Goal: Information Seeking & Learning: Check status

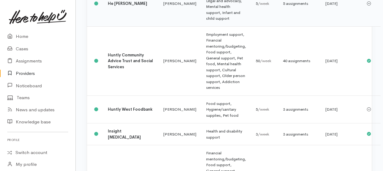
scroll to position [277, 0]
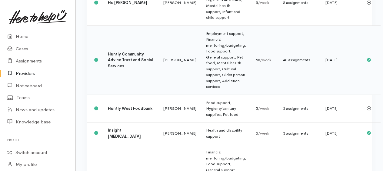
click at [283, 63] on div "40 assignments" at bounding box center [299, 60] width 33 height 6
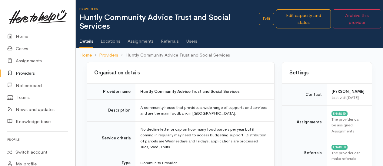
click at [133, 43] on link "Assignments" at bounding box center [140, 39] width 26 height 17
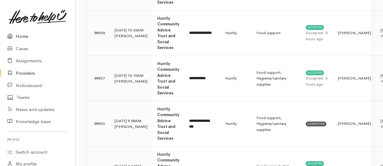
scroll to position [151, 0]
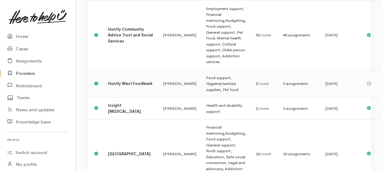
scroll to position [311, 0]
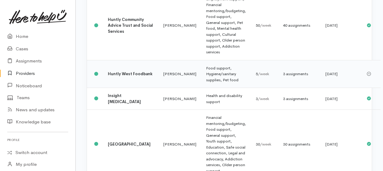
click at [283, 77] on div "3 assignments" at bounding box center [299, 74] width 33 height 6
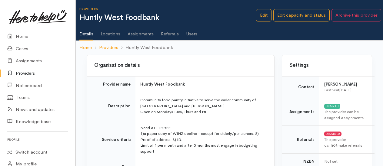
click at [145, 35] on link "Assignments" at bounding box center [140, 31] width 26 height 17
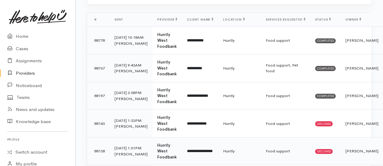
scroll to position [182, 0]
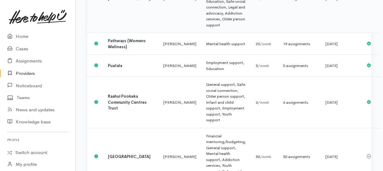
scroll to position [463, 0]
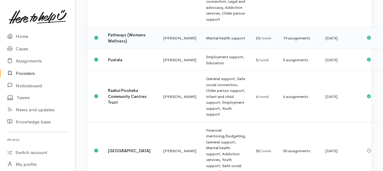
click at [283, 41] on div "19 assignments" at bounding box center [299, 38] width 33 height 6
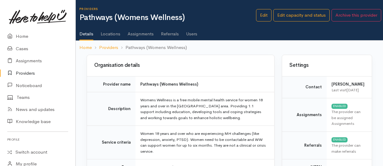
drag, startPoint x: 136, startPoint y: 35, endPoint x: 153, endPoint y: 36, distance: 17.0
click at [136, 34] on link "Assignments" at bounding box center [140, 31] width 26 height 17
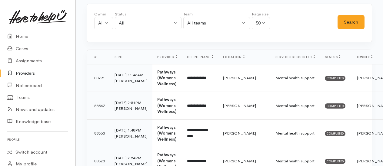
scroll to position [212, 0]
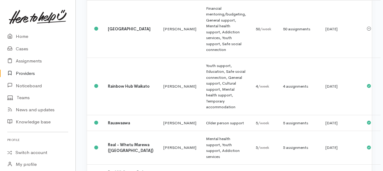
scroll to position [588, 0]
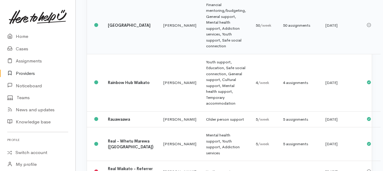
click at [283, 28] on div "50 assignments" at bounding box center [299, 25] width 33 height 6
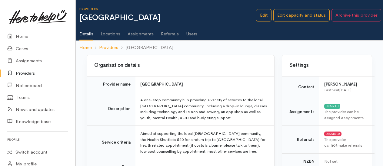
click at [143, 32] on link "Assignments" at bounding box center [140, 31] width 26 height 17
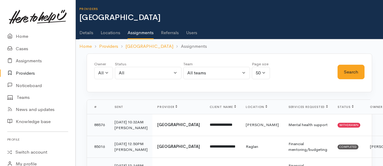
click at [197, 31] on link "Users" at bounding box center [191, 30] width 11 height 17
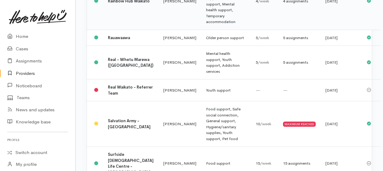
scroll to position [679, 0]
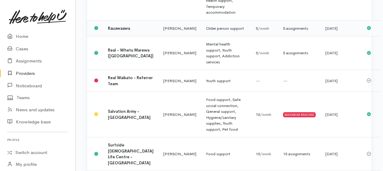
click at [283, 31] on div "5 assignments" at bounding box center [299, 28] width 33 height 6
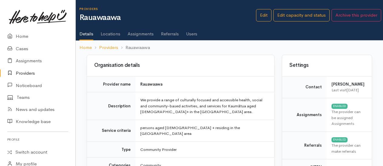
click at [150, 34] on link "Assignments" at bounding box center [140, 31] width 26 height 17
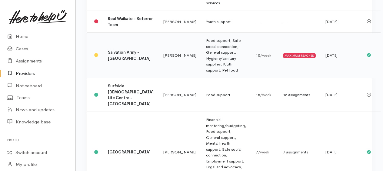
scroll to position [744, 0]
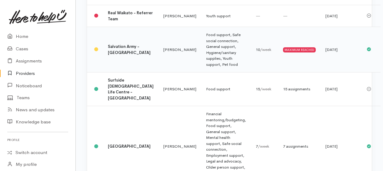
click at [260, 52] on span "/week" at bounding box center [265, 49] width 11 height 5
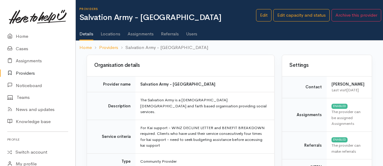
click at [146, 34] on link "Assignments" at bounding box center [140, 31] width 26 height 17
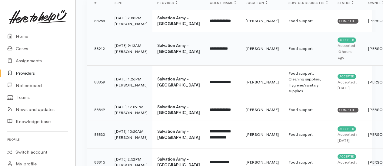
scroll to position [91, 0]
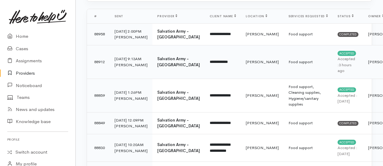
click at [117, 68] on td "18 Sep 25 9:13AM Katarina Daly" at bounding box center [131, 62] width 43 height 34
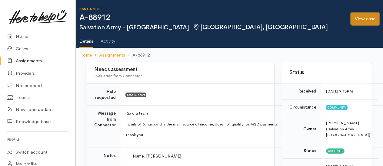
click at [354, 21] on link "View case" at bounding box center [365, 19] width 28 height 12
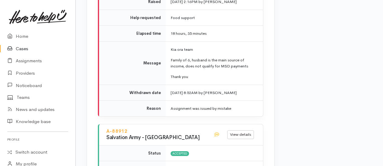
scroll to position [696, 0]
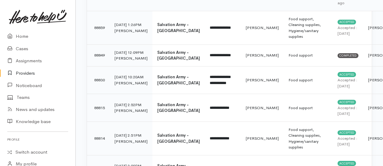
scroll to position [182, 0]
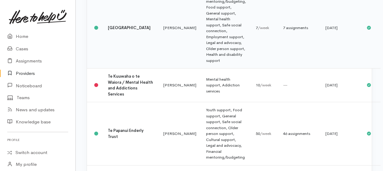
scroll to position [869, 0]
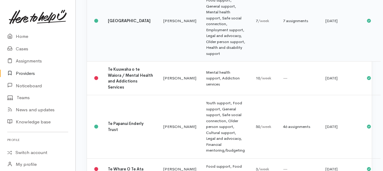
click at [201, 61] on td "Financial mentoring/budgeting, Food support, General support, Mental health sup…" at bounding box center [226, 21] width 50 height 81
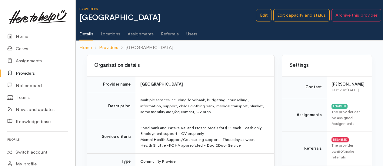
click at [140, 35] on link "Assignments" at bounding box center [140, 31] width 26 height 17
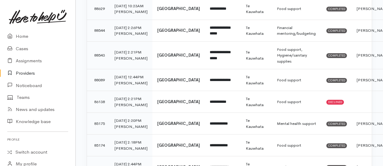
scroll to position [151, 0]
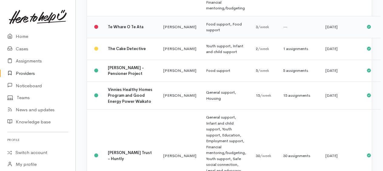
scroll to position [1020, 0]
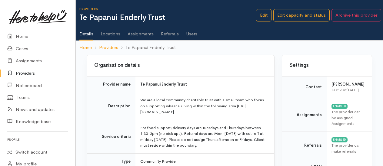
click at [141, 34] on link "Assignments" at bounding box center [140, 31] width 26 height 17
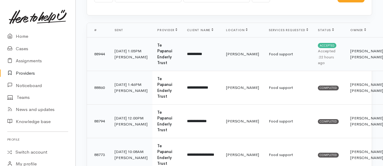
scroll to position [91, 0]
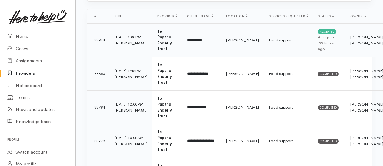
click at [157, 41] on b "Te Papanui Enderly Trust" at bounding box center [164, 40] width 15 height 23
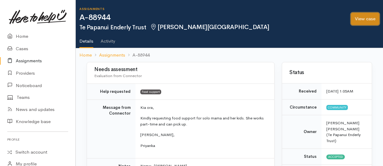
click at [355, 18] on link "View case" at bounding box center [365, 19] width 28 height 12
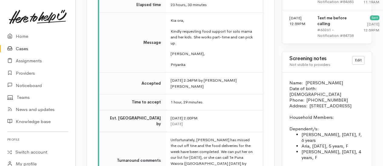
scroll to position [666, 0]
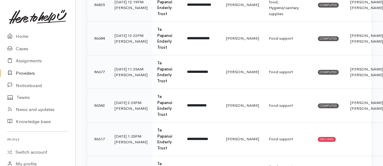
scroll to position [1120, 0]
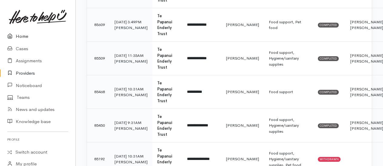
click at [19, 38] on link "Home" at bounding box center [37, 36] width 75 height 12
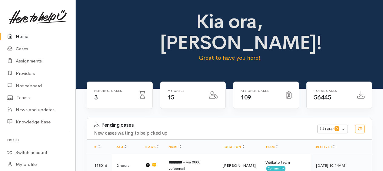
click at [22, 38] on link "Home" at bounding box center [37, 36] width 75 height 12
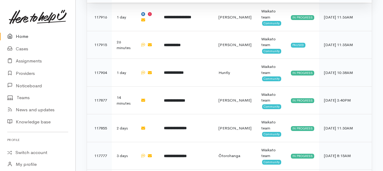
scroll to position [428, 0]
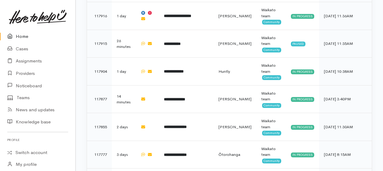
click at [26, 38] on link "Home" at bounding box center [37, 36] width 75 height 12
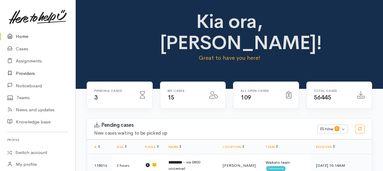
click at [30, 71] on link "Providers" at bounding box center [37, 73] width 75 height 12
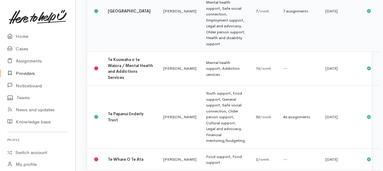
scroll to position [878, 0]
click at [201, 39] on td "Financial mentoring/budgeting, Food support, General support, Mental health sup…" at bounding box center [226, 12] width 50 height 81
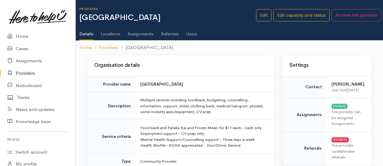
click at [144, 34] on link "Assignments" at bounding box center [140, 31] width 26 height 17
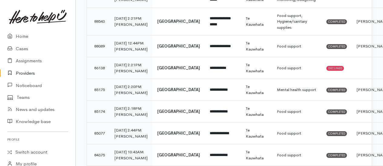
scroll to position [151, 0]
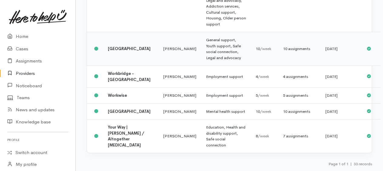
scroll to position [1259, 0]
click at [289, 136] on div "7 assignments" at bounding box center [299, 136] width 33 height 6
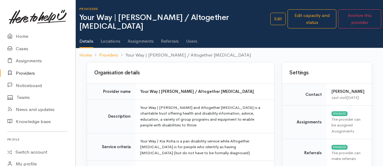
click at [141, 35] on link "Assignments" at bounding box center [140, 39] width 26 height 17
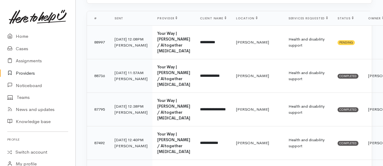
scroll to position [91, 0]
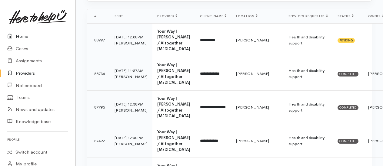
click at [22, 37] on link "Home" at bounding box center [37, 36] width 75 height 12
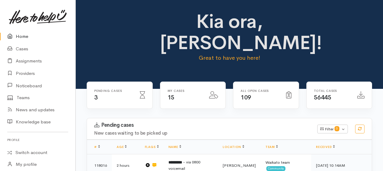
click at [22, 38] on link "Home" at bounding box center [37, 36] width 75 height 12
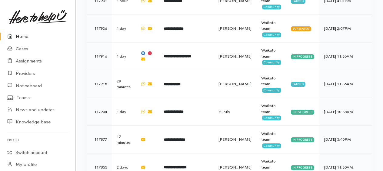
scroll to position [394, 0]
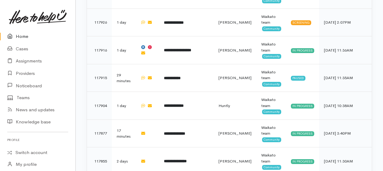
click at [23, 36] on link "Home" at bounding box center [37, 36] width 75 height 12
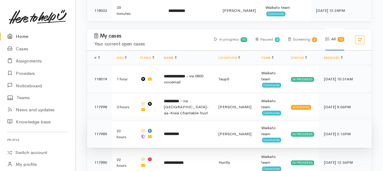
scroll to position [212, 0]
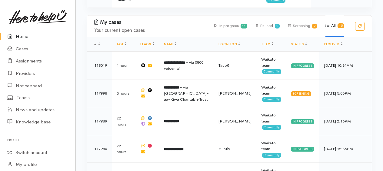
click at [23, 36] on link "Home" at bounding box center [37, 36] width 75 height 12
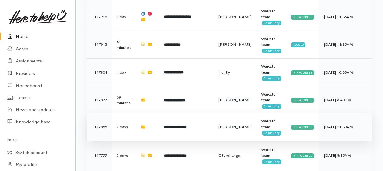
scroll to position [428, 0]
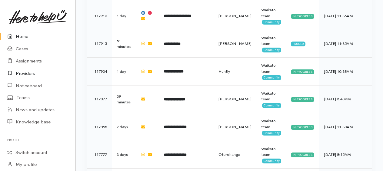
click at [24, 74] on link "Providers" at bounding box center [37, 73] width 75 height 12
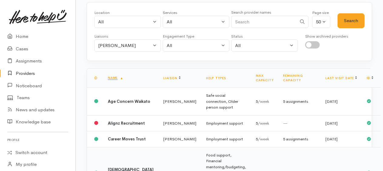
scroll to position [121, 0]
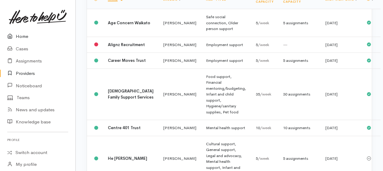
click at [24, 37] on link "Home" at bounding box center [37, 36] width 75 height 12
